Goal: Use online tool/utility: Utilize a website feature to perform a specific function

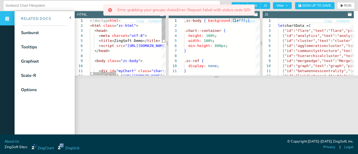
click at [125, 50] on div "<!doctype html > < html class = "zc-html" > < head > < meta charset = "utf-8" >…" at bounding box center [192, 84] width 205 height 133
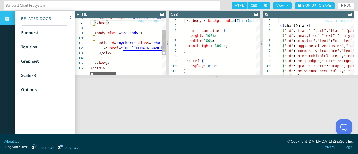
click at [90, 72] on div at bounding box center [103, 73] width 26 height 3
click at [226, 18] on div "} .zc-ref { display: none ; min-height: 800px ; } .chart--container { height: 1…" at bounding box center [221, 72] width 75 height 108
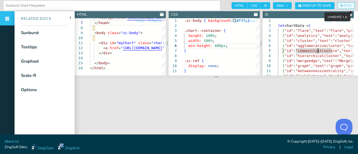
click at [344, 6] on span "RUN" at bounding box center [347, 5] width 7 height 3
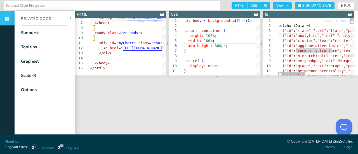
click at [292, 73] on div at bounding box center [291, 73] width 27 height 3
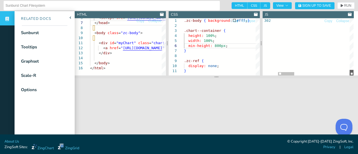
click at [352, 75] on div at bounding box center [351, 73] width 4 height 6
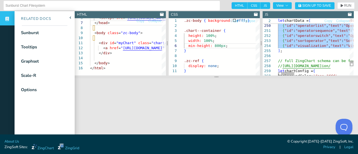
drag, startPoint x: 346, startPoint y: 46, endPoint x: 271, endPoint y: 27, distance: 77.3
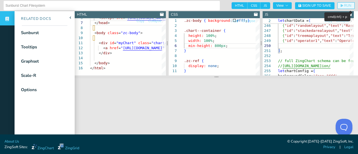
click at [342, 3] on button "RUN" at bounding box center [345, 5] width 17 height 7
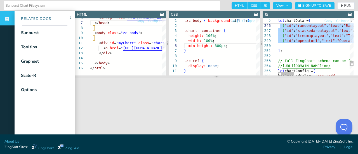
drag, startPoint x: 283, startPoint y: 46, endPoint x: 280, endPoint y: 26, distance: 20.7
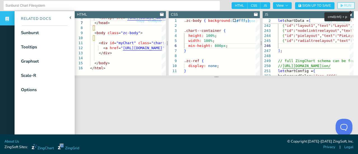
click at [340, 3] on button "RUN" at bounding box center [345, 5] width 17 height 7
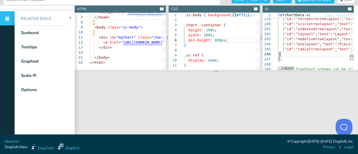
scroll to position [0, 2]
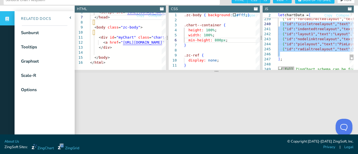
drag, startPoint x: 287, startPoint y: 54, endPoint x: 277, endPoint y: 28, distance: 27.8
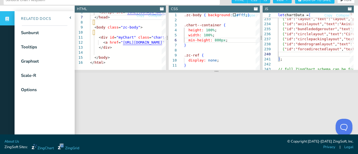
scroll to position [0, 0]
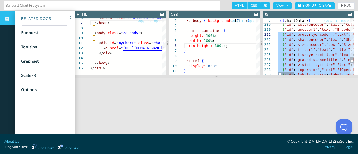
drag, startPoint x: 287, startPoint y: 59, endPoint x: 277, endPoint y: 33, distance: 27.8
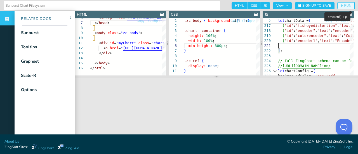
click at [344, 4] on span "RUN" at bounding box center [347, 5] width 7 height 3
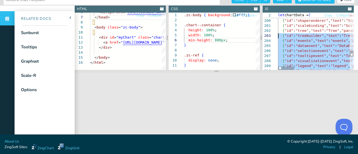
drag, startPoint x: 286, startPoint y: 41, endPoint x: 273, endPoint y: 33, distance: 15.0
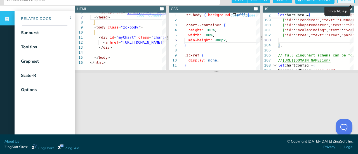
click at [344, 1] on span "RUN" at bounding box center [347, -1] width 7 height 3
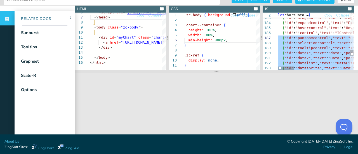
drag, startPoint x: 285, startPoint y: 53, endPoint x: 275, endPoint y: 35, distance: 19.6
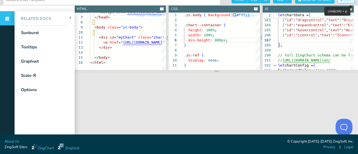
click at [343, 2] on button "RUN" at bounding box center [345, 0] width 17 height 7
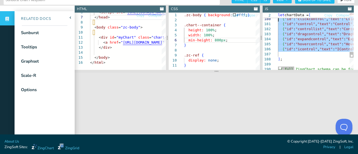
drag, startPoint x: 286, startPoint y: 54, endPoint x: 278, endPoint y: 20, distance: 35.0
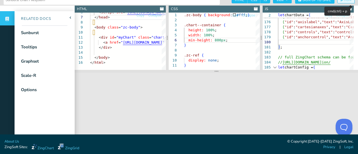
click at [344, 1] on span "RUN" at bounding box center [347, -1] width 7 height 3
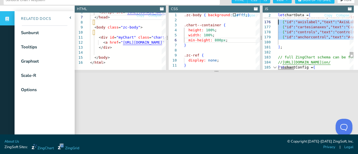
drag, startPoint x: 288, startPoint y: 42, endPoint x: 277, endPoint y: 24, distance: 21.1
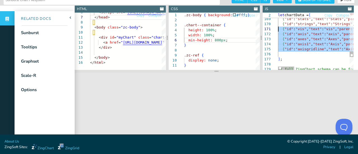
drag, startPoint x: 283, startPoint y: 53, endPoint x: 275, endPoint y: 30, distance: 23.9
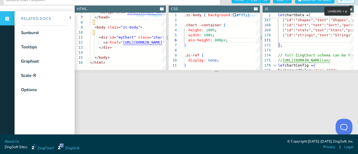
click at [344, 0] on span "RUN" at bounding box center [347, -1] width 7 height 3
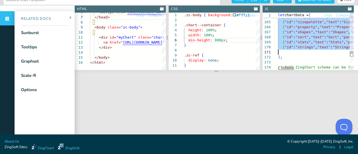
drag, startPoint x: 280, startPoint y: 35, endPoint x: 293, endPoint y: 50, distance: 20.2
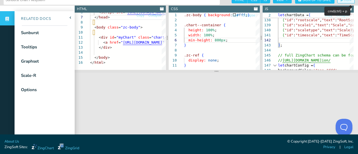
click at [340, 0] on icon "button" at bounding box center [341, 0] width 3 height 3
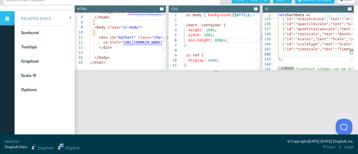
scroll to position [0, 2]
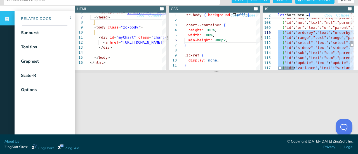
drag, startPoint x: 284, startPoint y: 53, endPoint x: 275, endPoint y: 34, distance: 21.3
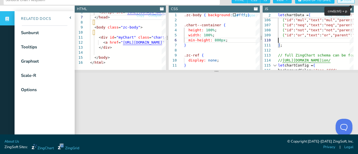
click at [340, 1] on icon "button" at bounding box center [341, 0] width 3 height 3
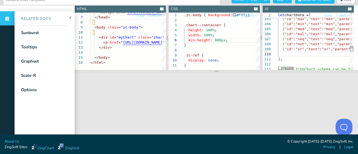
scroll to position [0, 0]
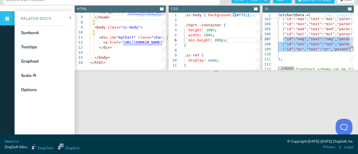
drag, startPoint x: 286, startPoint y: 53, endPoint x: 283, endPoint y: 41, distance: 12.1
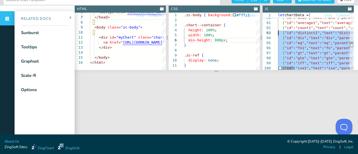
drag, startPoint x: 285, startPoint y: 54, endPoint x: 272, endPoint y: 33, distance: 24.5
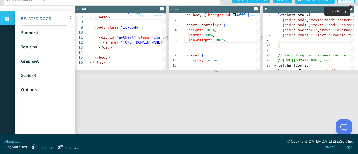
click at [344, 0] on span "RUN" at bounding box center [347, -1] width 7 height 3
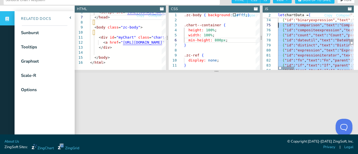
drag, startPoint x: 286, startPoint y: 40, endPoint x: 272, endPoint y: 27, distance: 19.4
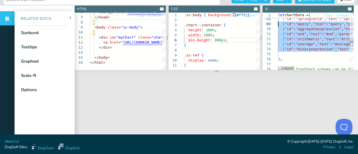
drag, startPoint x: 280, startPoint y: 54, endPoint x: 274, endPoint y: 25, distance: 29.2
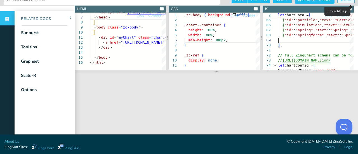
click at [344, 1] on span "RUN" at bounding box center [347, -1] width 7 height 3
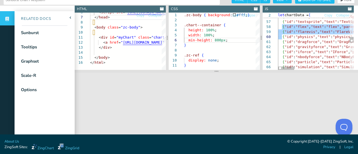
drag, startPoint x: 282, startPoint y: 26, endPoint x: 280, endPoint y: 35, distance: 9.3
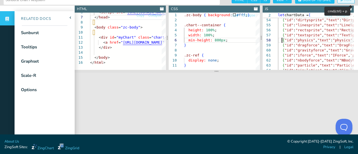
click at [344, 0] on span "RUN" at bounding box center [347, -1] width 7 height 3
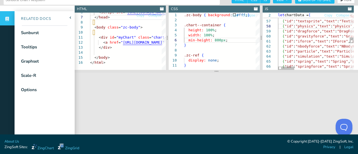
scroll to position [0, 4]
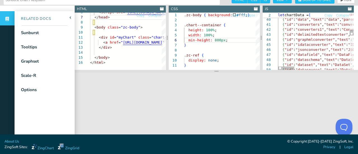
type textarea "{"id":"converters","text":"converters","parent":"data"}, {"id":"converters1","t…"
type textarea "d"
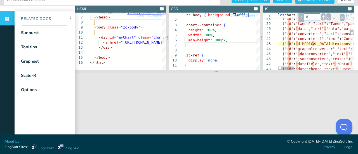
type textarea "{"id":"datatable","text":"DataTable","parent":"data","value":772}, {"id":"datau…"
type textarea "di"
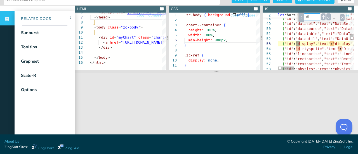
type textarea "{"id":"datatable","text":"DataTable","parent":"data","value":772}, {"id":"datau…"
type textarea "dis"
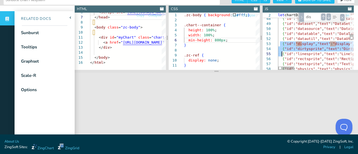
drag, startPoint x: 280, startPoint y: 42, endPoint x: 282, endPoint y: 53, distance: 11.6
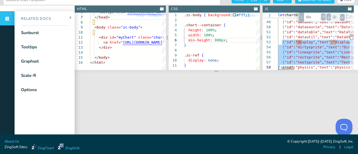
drag, startPoint x: 281, startPoint y: 44, endPoint x: 279, endPoint y: 65, distance: 21.9
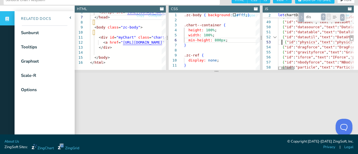
type textarea "{"id":"datatable","text":"DataTable","parent":"data","value":772}, {"id":"datau…"
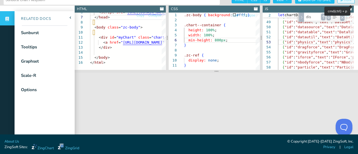
click at [343, 2] on button "RUN" at bounding box center [345, 0] width 17 height 7
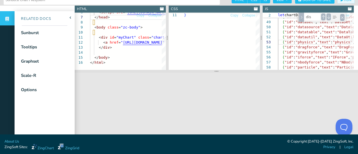
scroll to position [0, 0]
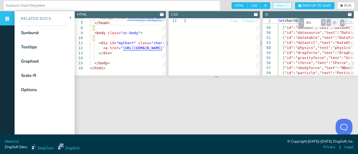
click at [282, 4] on button "View" at bounding box center [282, 5] width 19 height 7
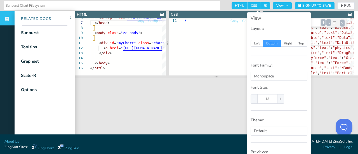
type textarea "}"
click at [221, 35] on div "}" at bounding box center [221, 22] width 75 height 108
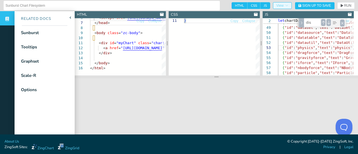
click at [274, 3] on button "View" at bounding box center [282, 5] width 19 height 7
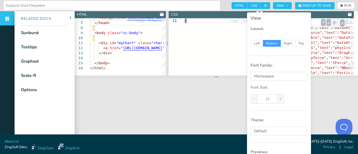
click at [232, 51] on div "}" at bounding box center [221, 22] width 75 height 108
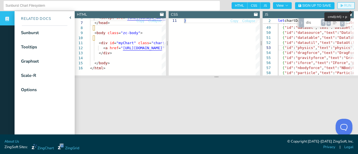
click at [344, 4] on span "RUN" at bounding box center [347, 5] width 7 height 3
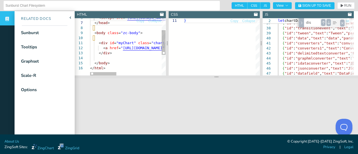
type textarea "<div id="myChart" class="chart--container"> <a href="[URL][DOMAIN_NAME]" rel="n…"
click at [119, 55] on div "< a href = " [URL][DOMAIN_NAME] " rel = "noopener" class = "zc-ref" > Powered b…" at bounding box center [192, 56] width 205 height 133
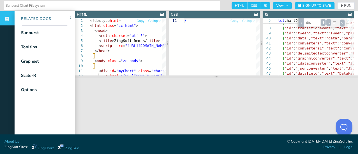
click at [139, 20] on span "Copy" at bounding box center [140, 20] width 8 height 3
type textarea "<!doctype html> <html class="zc-html"> <head> <meta charset="utf-8"> <title>Zin…"
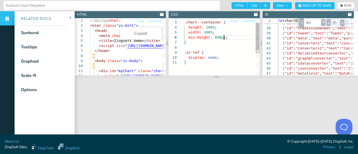
scroll to position [0, 2]
click at [230, 37] on div "} .zc-ref { display: none ; width: 100% ; min-height: 800px ; } .chart--contain…" at bounding box center [221, 64] width 75 height 108
type textarea ".zc-body { background:#fff; } .chart--container { height: 100%; width: 100%; mi…"
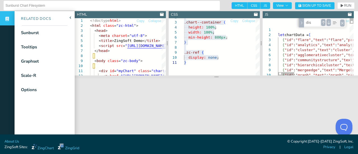
click at [331, 26] on div "dis dis 2 of 2" at bounding box center [321, 22] width 47 height 9
click at [341, 23] on div "Close (Escape)" at bounding box center [342, 23] width 4 height 7
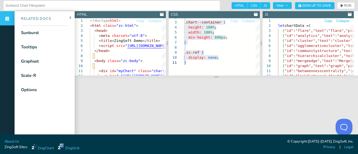
click at [329, 22] on span "Copy" at bounding box center [328, 20] width 8 height 3
type textarea "let chartData = [ {"id":"flare","text":"flare","parent":""}, {"id":"analytics",…"
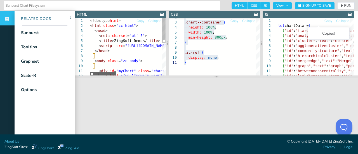
click at [90, 75] on div at bounding box center [103, 73] width 26 height 3
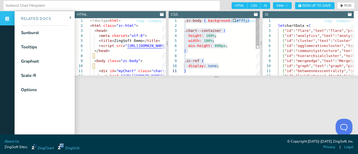
click at [251, 46] on div "} .zc-ref { display: none ; width: 100% ; min-height: 800px ; } .chart--contain…" at bounding box center [221, 72] width 75 height 108
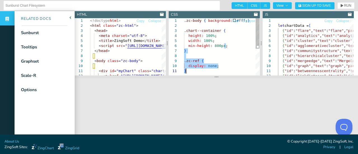
drag, startPoint x: 253, startPoint y: 61, endPoint x: 253, endPoint y: 70, distance: 8.7
click at [253, 70] on div "} .zc-ref { display: none ; width: 100% ; min-height: 800px ; } .chart--contain…" at bounding box center [221, 72] width 75 height 108
click at [259, 18] on div at bounding box center [257, 33] width 4 height 30
type textarea ".zc-body { background:#fff; } .chart--container { height: 100%; width: 100%; mi…"
click at [245, 36] on div "} display: none ; .zc-ref { min-height: 800px ; } height: 100% ; width: 100% ; …" at bounding box center [221, 72] width 75 height 108
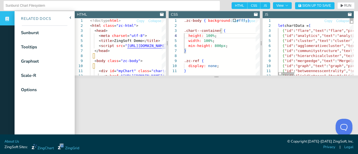
type textarea "let chartData = [ {"id":"flare","text":"flare","parent":""}, {"id":"analytics",…"
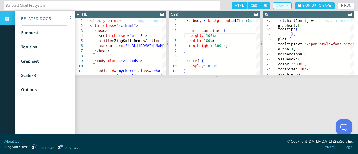
click at [285, 6] on icon "button" at bounding box center [286, 5] width 3 height 3
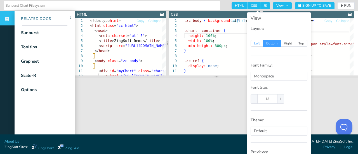
click at [257, 42] on span "Left" at bounding box center [256, 43] width 13 height 7
click at [255, 42] on input "Left" at bounding box center [254, 43] width 4 height 4
radio input "true"
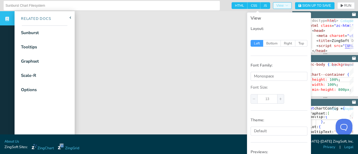
click at [285, 4] on icon "button" at bounding box center [286, 5] width 3 height 3
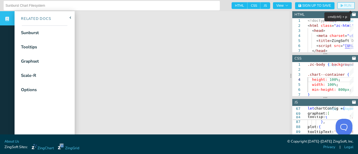
click at [340, 4] on icon "button" at bounding box center [341, 5] width 3 height 3
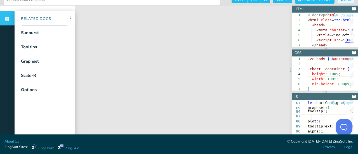
scroll to position [0, 0]
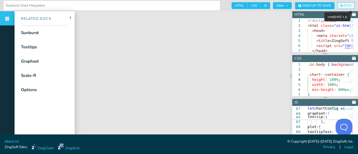
click at [344, 4] on span "RUN" at bounding box center [347, 5] width 7 height 3
click at [192, 4] on input "Sunburst Chart Filesystem" at bounding box center [112, 5] width 212 height 9
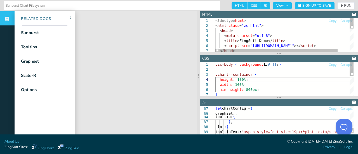
drag, startPoint x: 290, startPoint y: 78, endPoint x: 198, endPoint y: 73, distance: 92.3
click at [198, 73] on section at bounding box center [198, 75] width 3 height 129
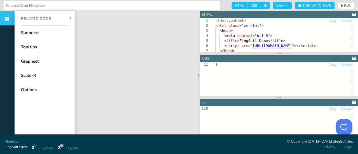
click at [4, 19] on div at bounding box center [7, 18] width 15 height 14
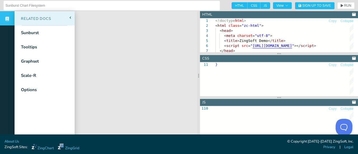
click at [71, 16] on icon at bounding box center [70, 17] width 1 height 2
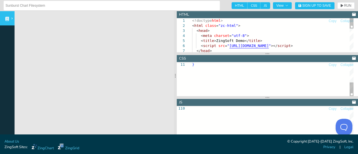
drag, startPoint x: 139, startPoint y: 59, endPoint x: 175, endPoint y: 61, distance: 36.9
click at [175, 61] on section at bounding box center [175, 75] width 3 height 129
click at [341, 3] on button "RUN" at bounding box center [345, 5] width 17 height 7
click at [262, 4] on span "JS" at bounding box center [265, 5] width 10 height 7
click at [262, 4] on input "JS" at bounding box center [262, 4] width 4 height 4
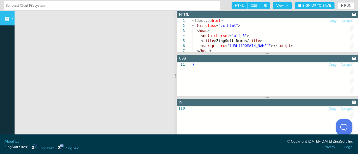
checkbox input "false"
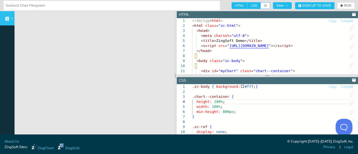
click at [234, 4] on span "HTML" at bounding box center [239, 5] width 16 height 7
click at [234, 4] on input "HTML" at bounding box center [233, 4] width 4 height 4
checkbox input "false"
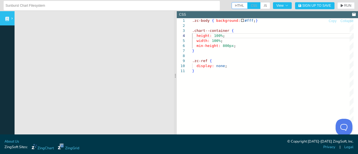
click at [247, 6] on span "CSS" at bounding box center [253, 5] width 13 height 7
click at [346, 3] on button "RUN" at bounding box center [345, 5] width 17 height 7
